Goal: Task Accomplishment & Management: Complete application form

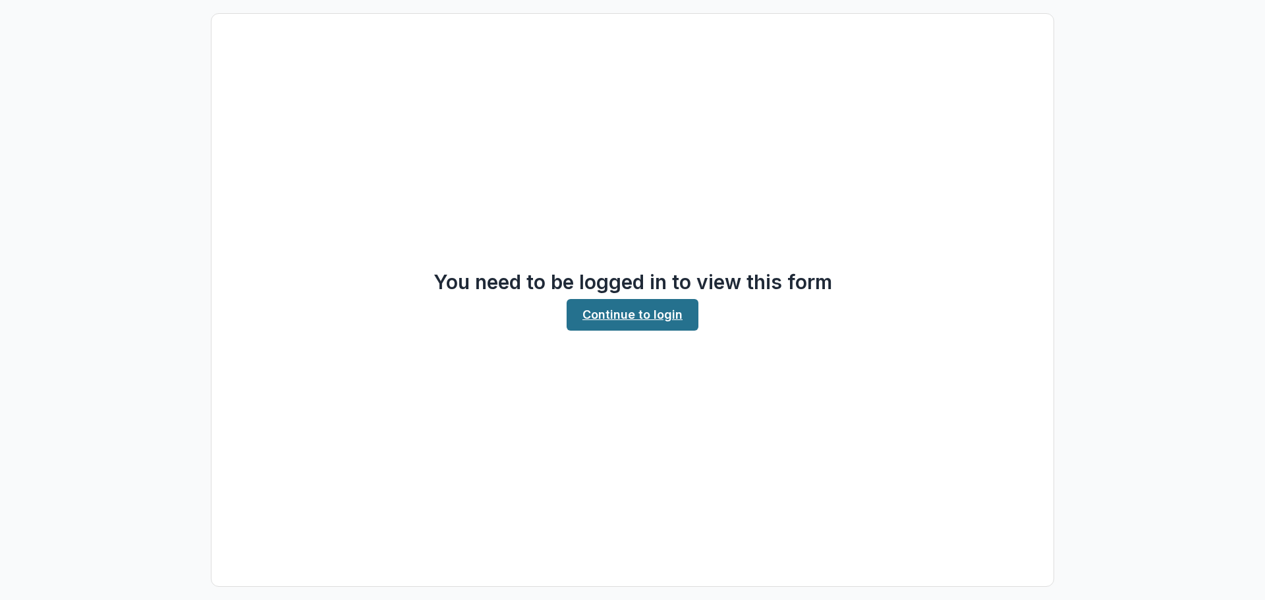
click at [634, 314] on link "Continue to login" at bounding box center [633, 315] width 132 height 32
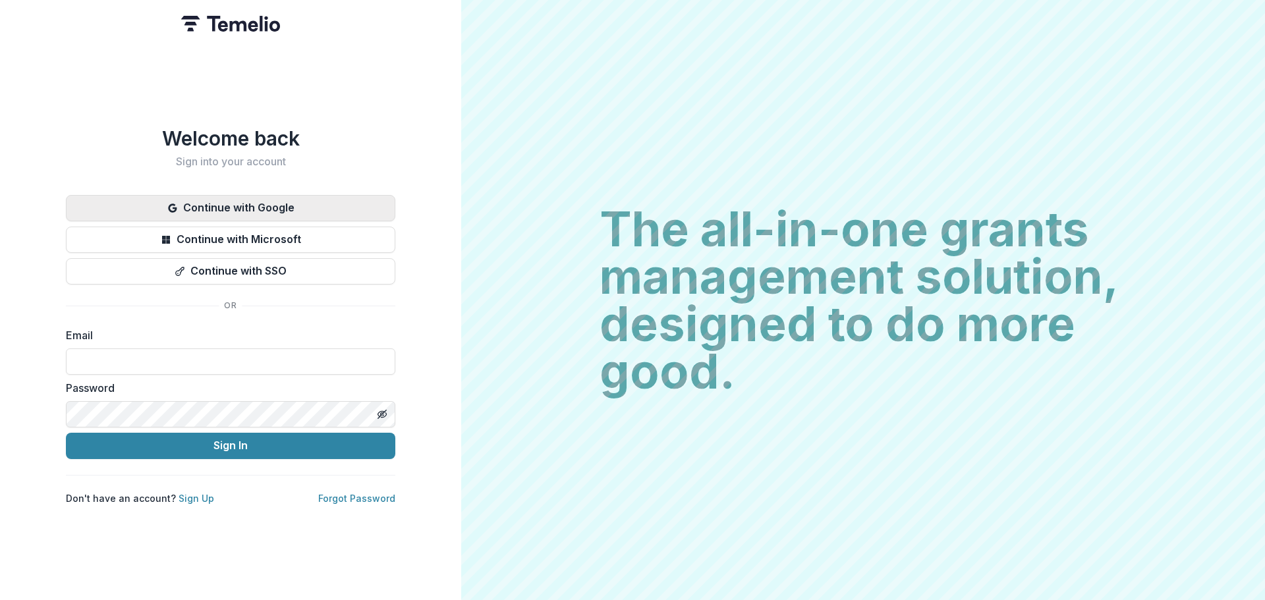
click at [248, 211] on button "Continue with Google" at bounding box center [230, 208] width 329 height 26
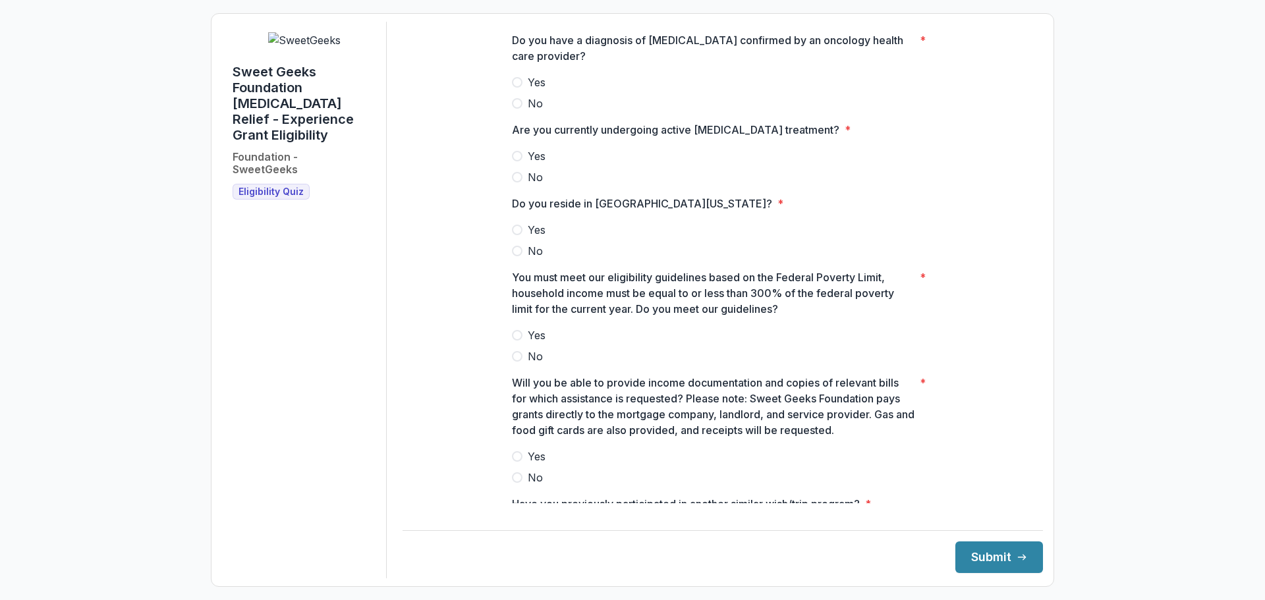
click at [513, 88] on span at bounding box center [517, 82] width 11 height 11
click at [516, 161] on span at bounding box center [517, 156] width 11 height 11
click at [519, 235] on span at bounding box center [517, 230] width 11 height 11
click at [519, 364] on label "No" at bounding box center [723, 357] width 422 height 16
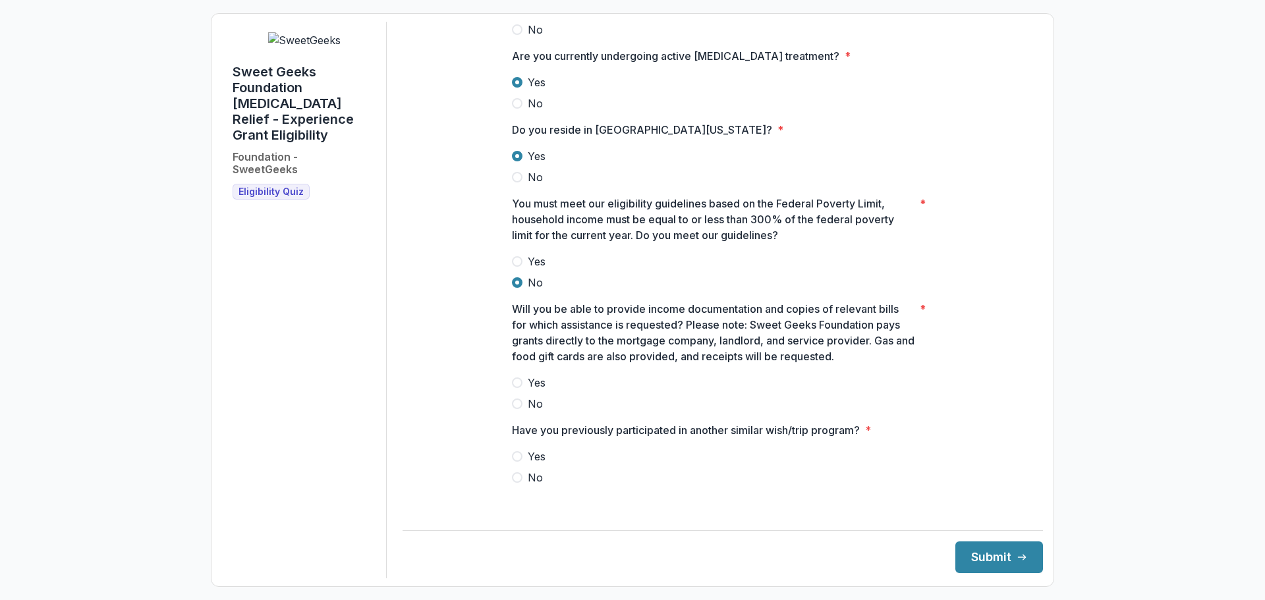
scroll to position [77, 0]
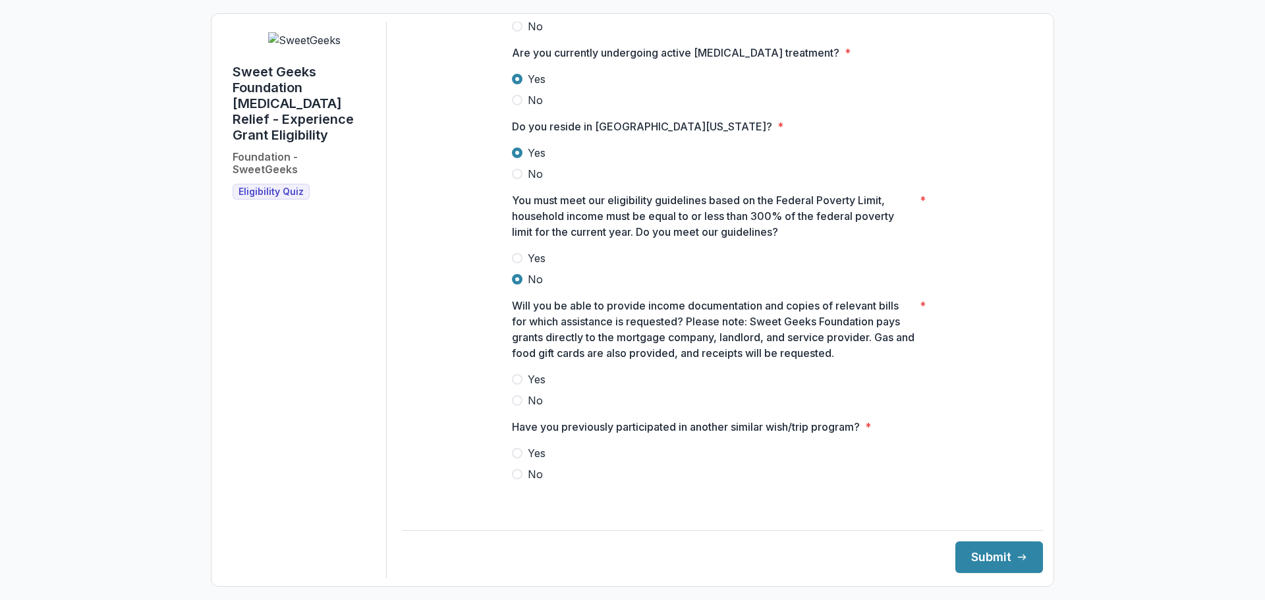
click at [516, 387] on label "Yes" at bounding box center [723, 380] width 422 height 16
click at [519, 480] on span at bounding box center [517, 474] width 11 height 11
click at [981, 565] on button "Submit" at bounding box center [999, 558] width 88 height 32
